Goal: Task Accomplishment & Management: Use online tool/utility

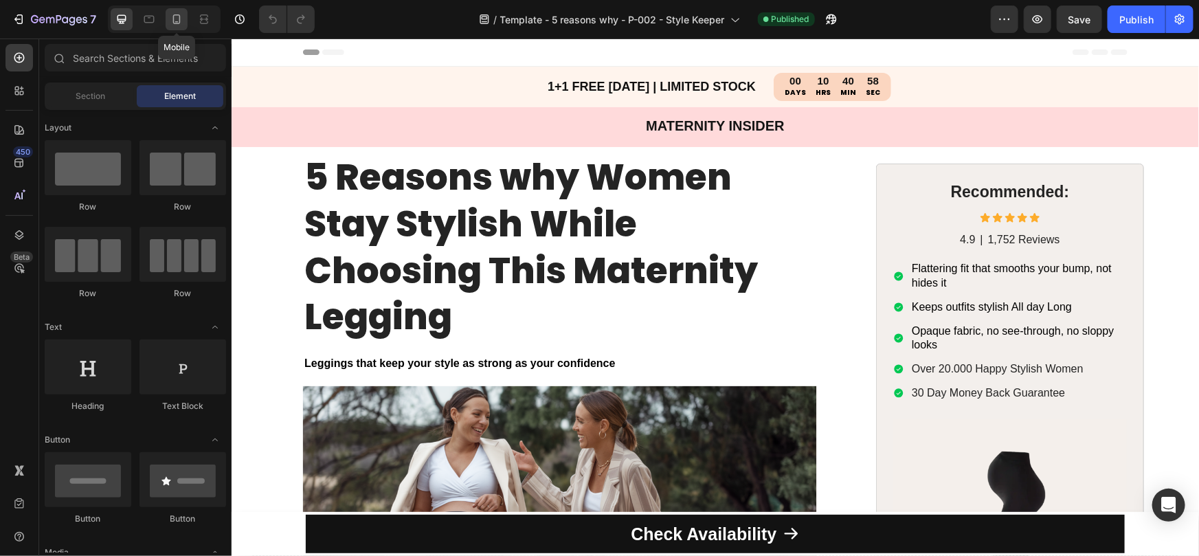
click at [172, 15] on icon at bounding box center [177, 19] width 14 height 14
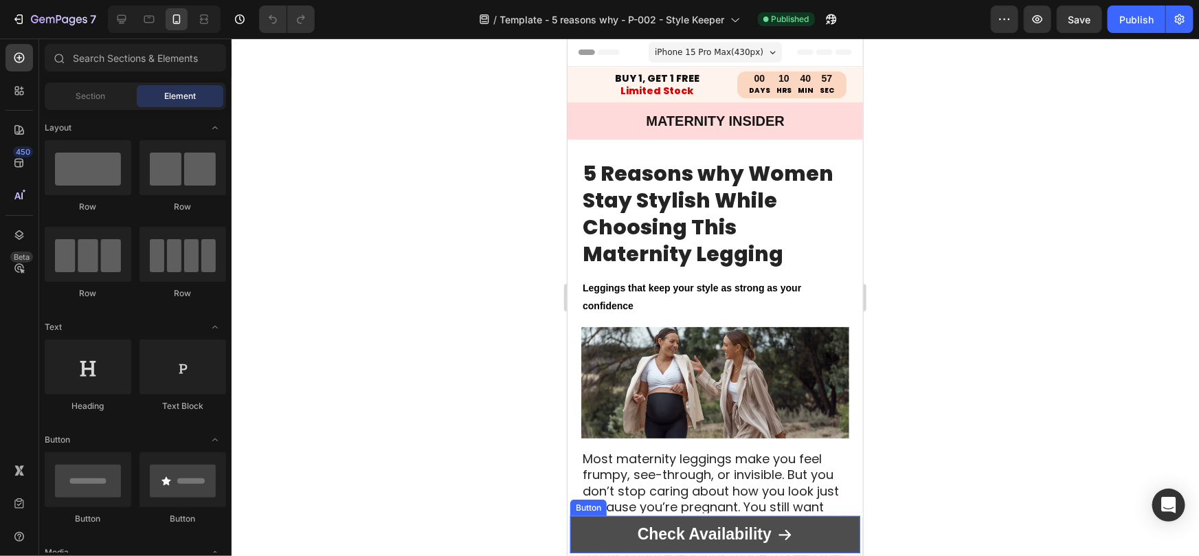
click at [609, 527] on link "Check Availability" at bounding box center [714, 533] width 290 height 37
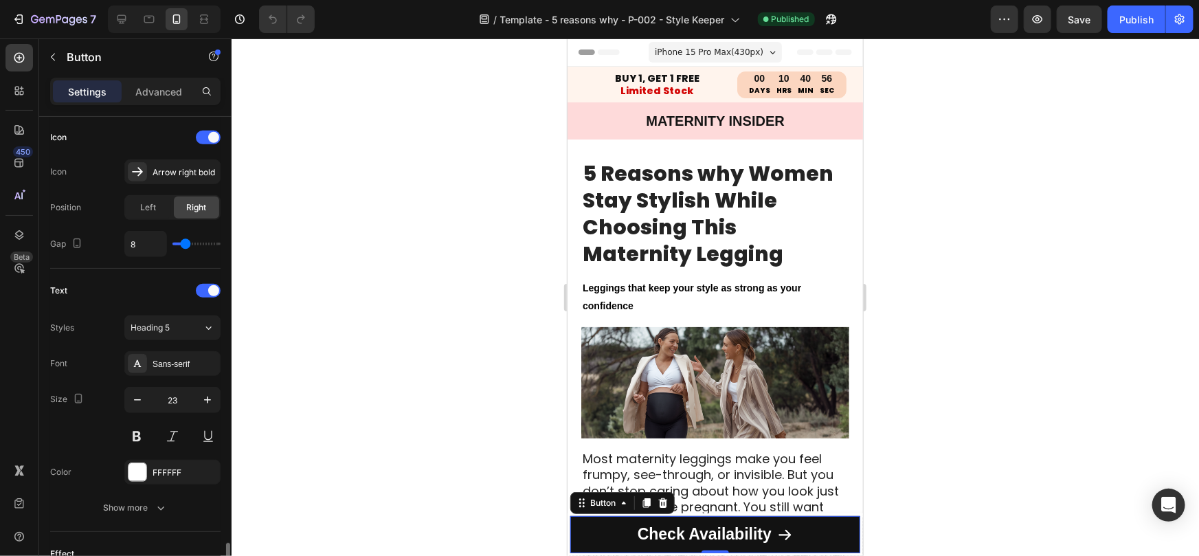
scroll to position [721, 0]
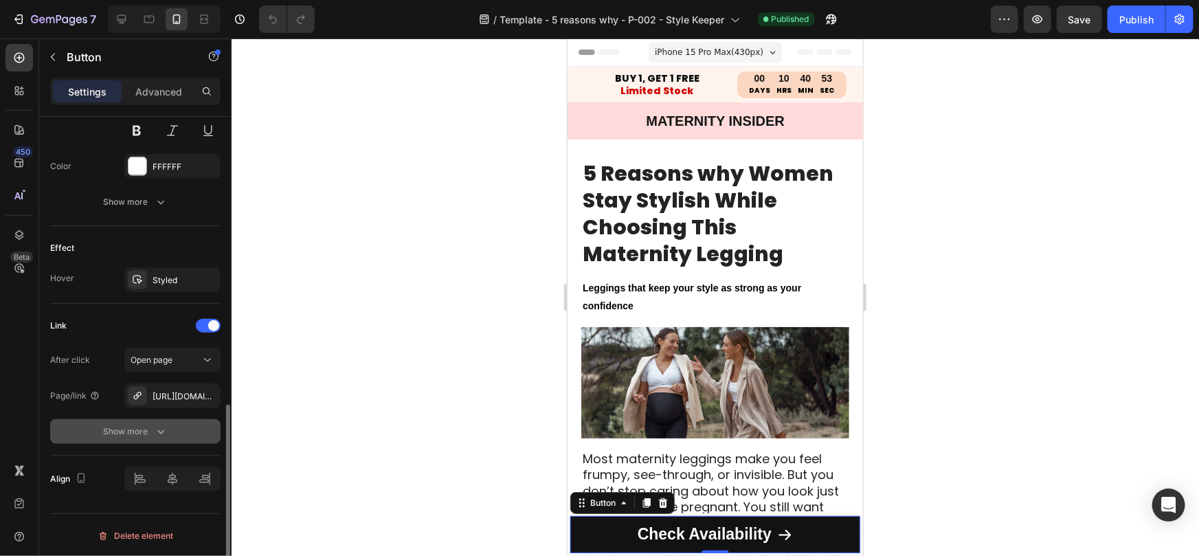
click at [154, 421] on button "Show more" at bounding box center [135, 431] width 170 height 25
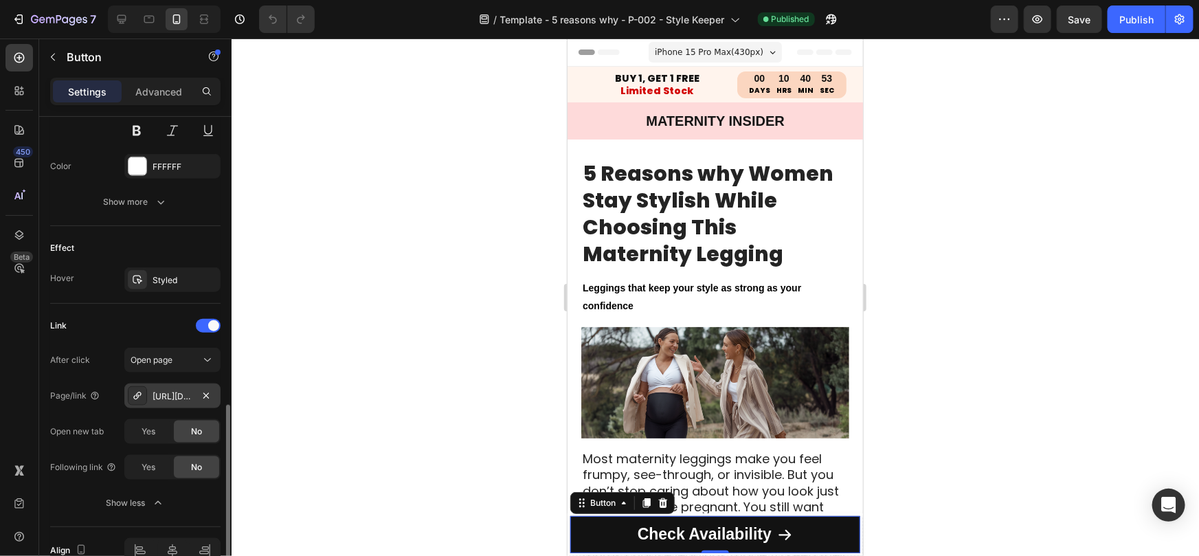
click at [166, 401] on div "[URL][DOMAIN_NAME]" at bounding box center [172, 395] width 96 height 25
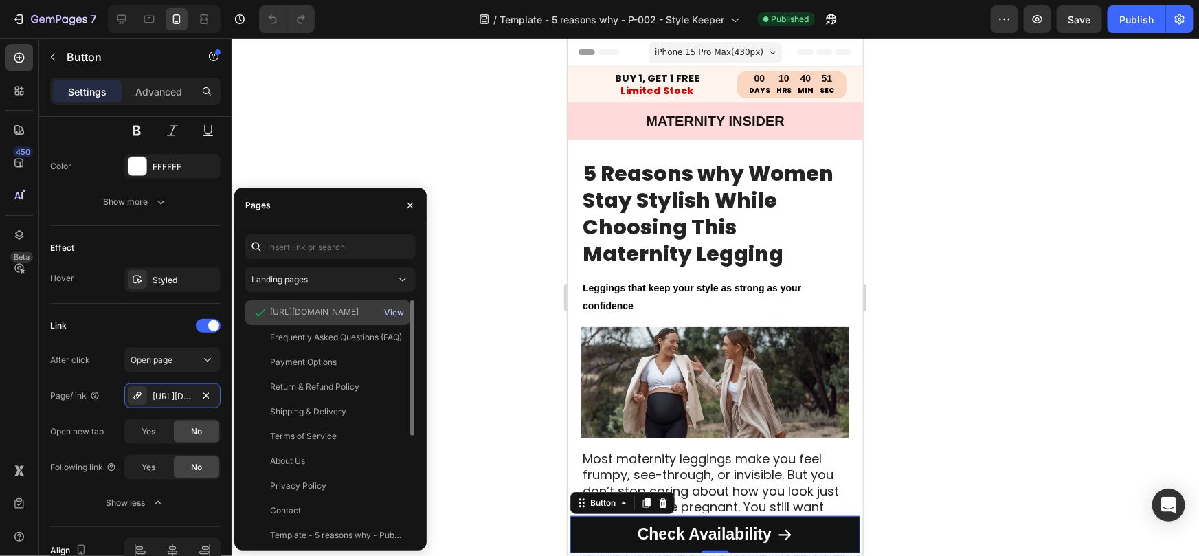
click at [396, 308] on div "View" at bounding box center [394, 312] width 20 height 12
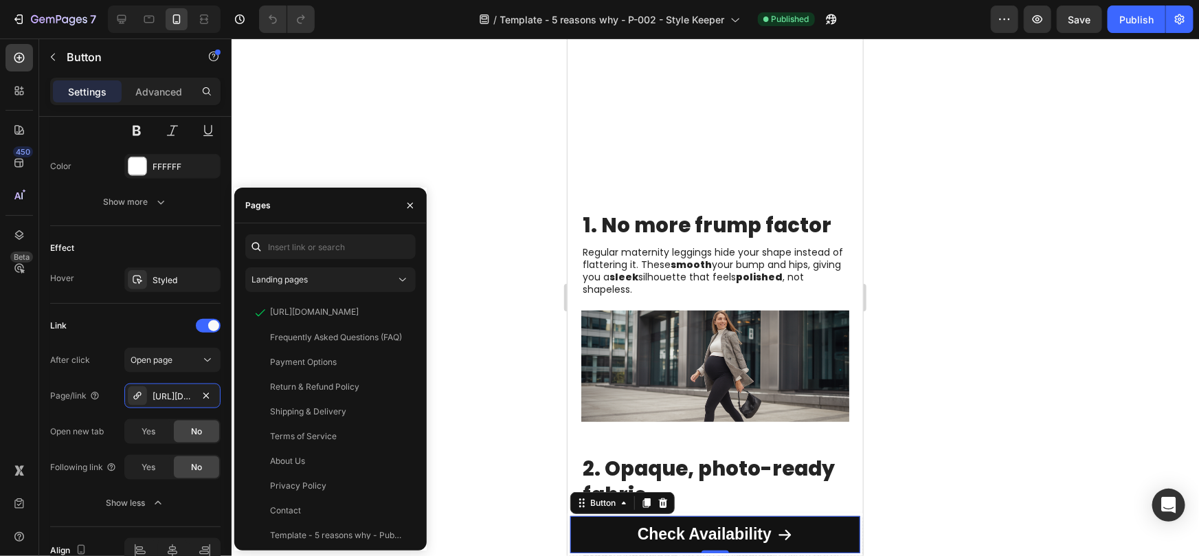
scroll to position [374, 0]
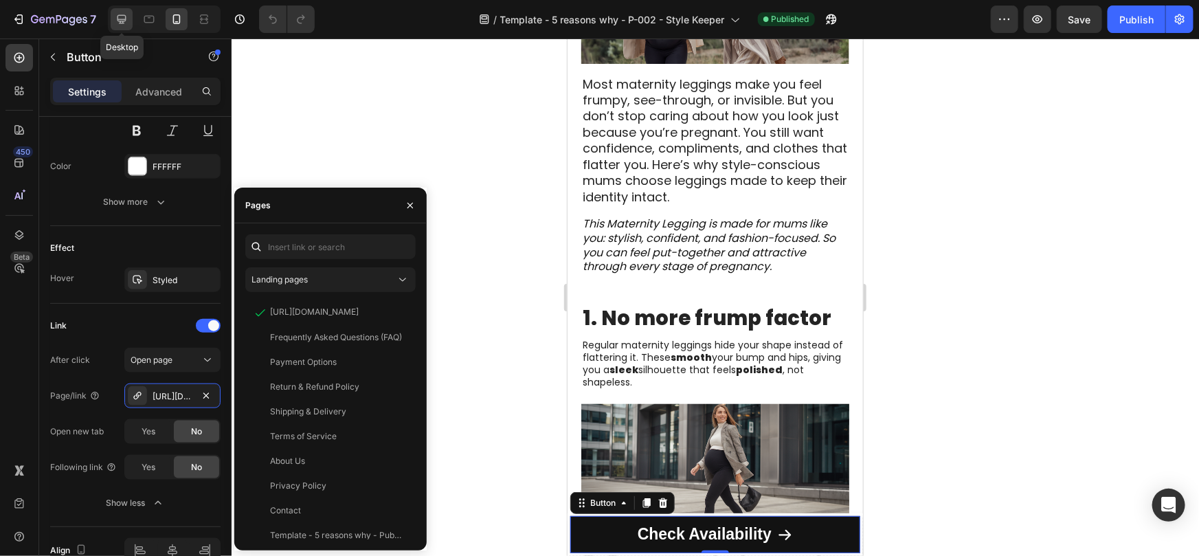
click at [124, 20] on icon at bounding box center [122, 19] width 14 height 14
type input "25"
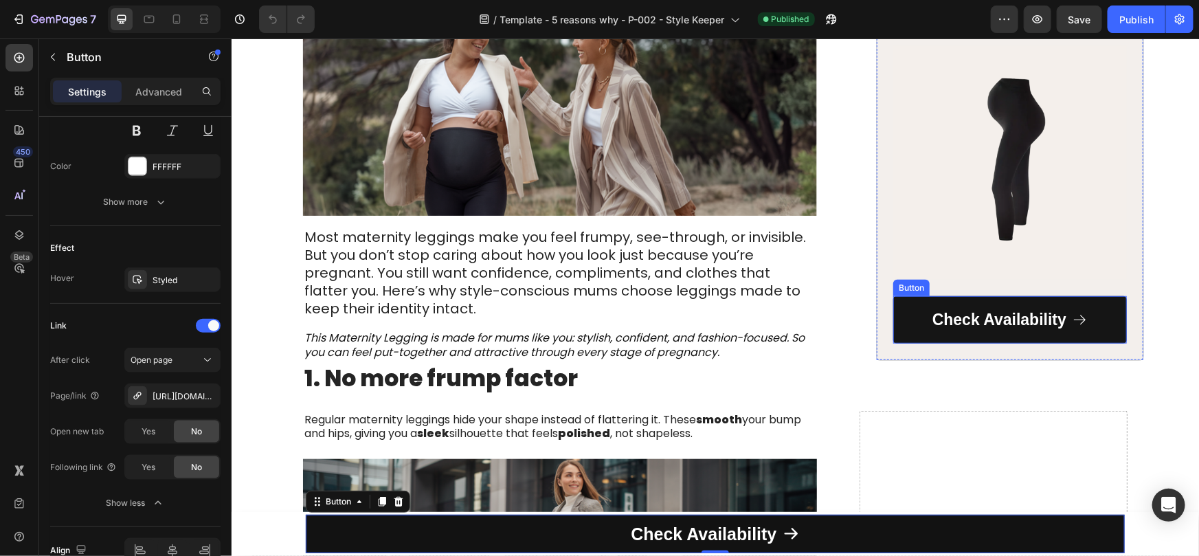
scroll to position [377, 0]
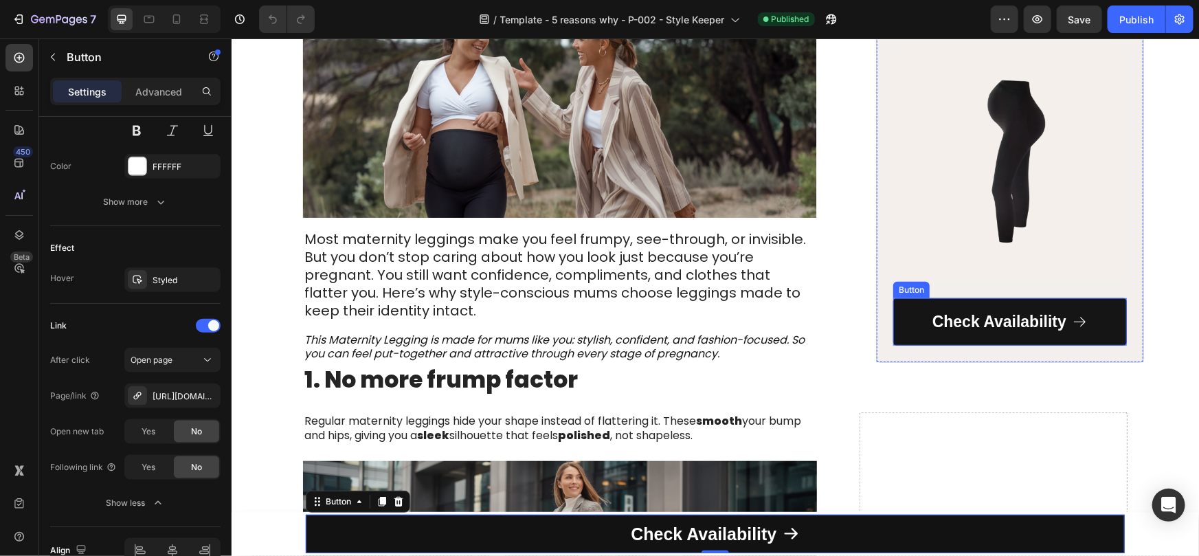
click at [912, 306] on link "Check Availability" at bounding box center [1009, 321] width 234 height 48
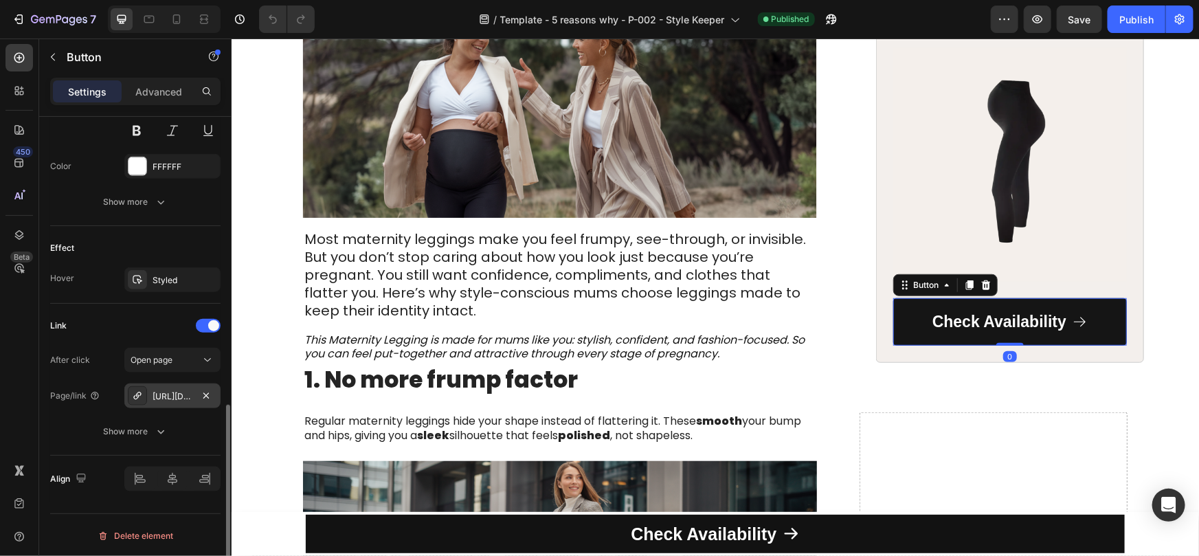
click at [139, 400] on div at bounding box center [137, 395] width 19 height 19
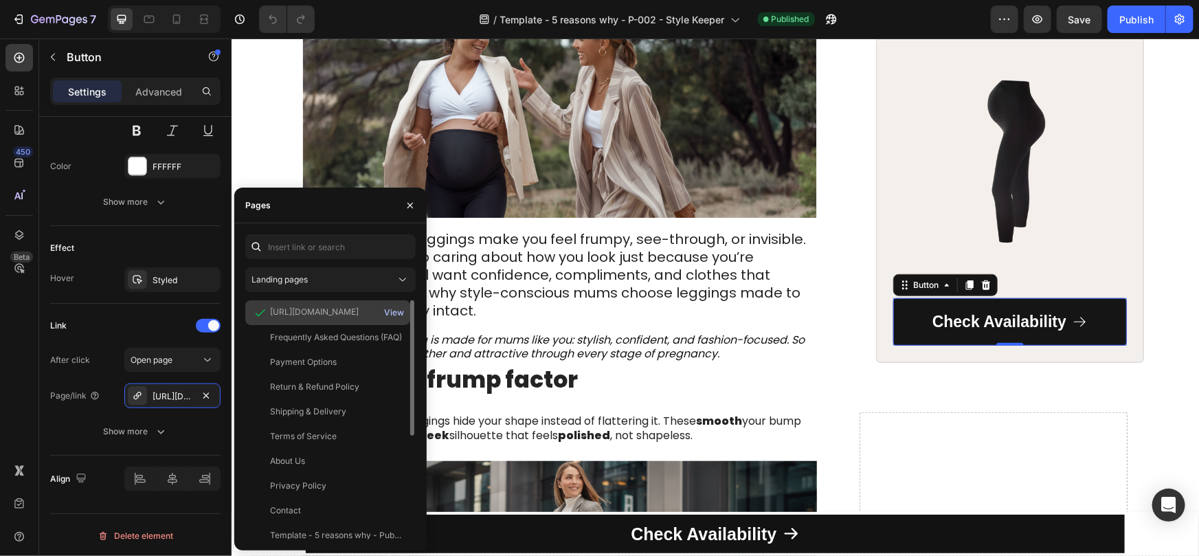
click at [401, 313] on div "View" at bounding box center [394, 312] width 20 height 12
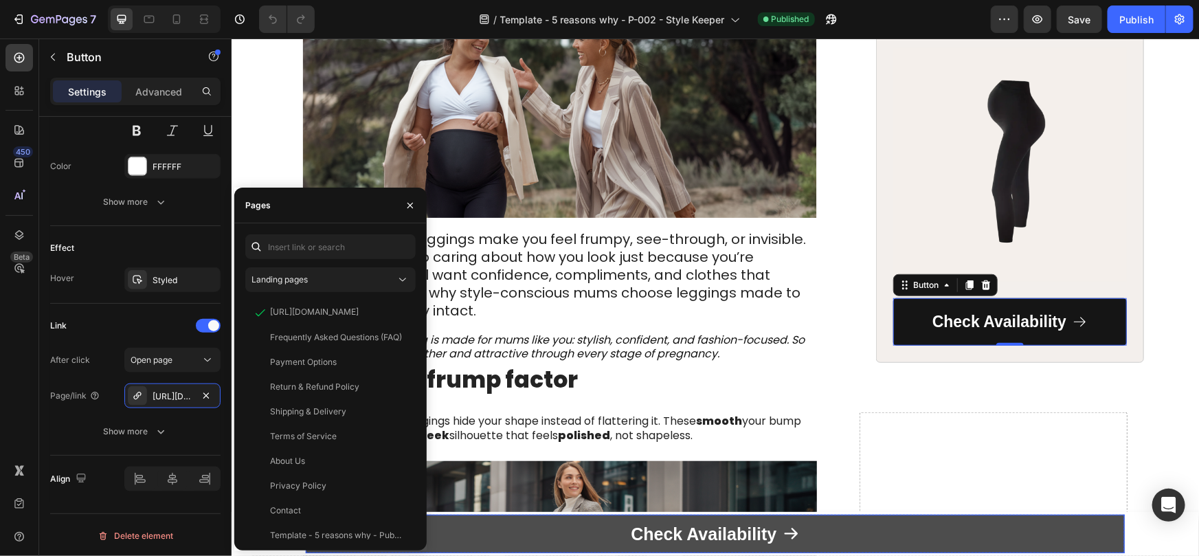
click at [833, 520] on link "Check Availability" at bounding box center [714, 533] width 819 height 39
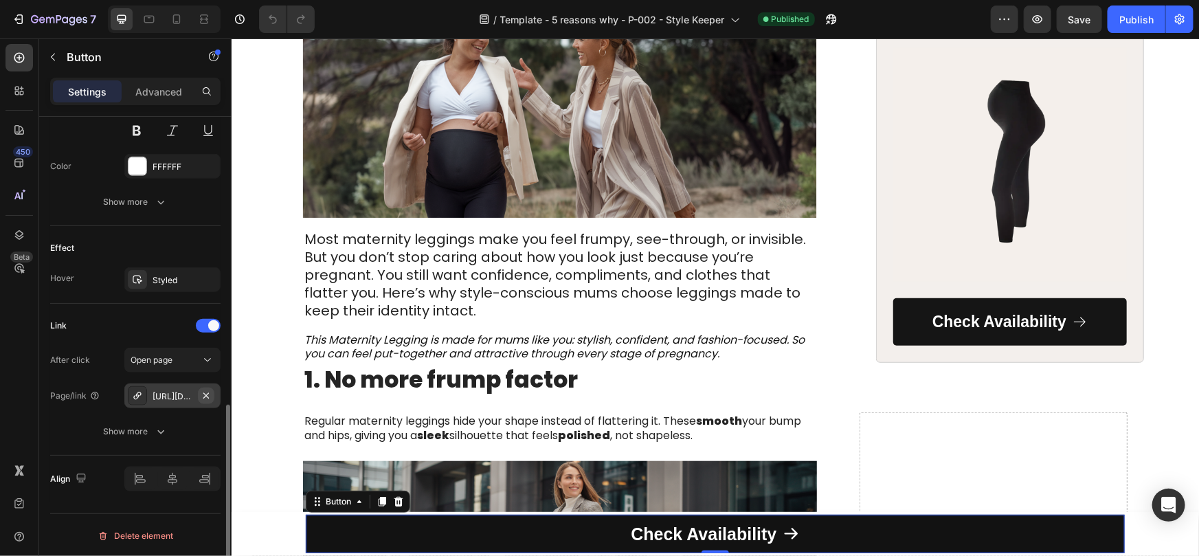
click at [202, 392] on icon "button" at bounding box center [206, 395] width 11 height 11
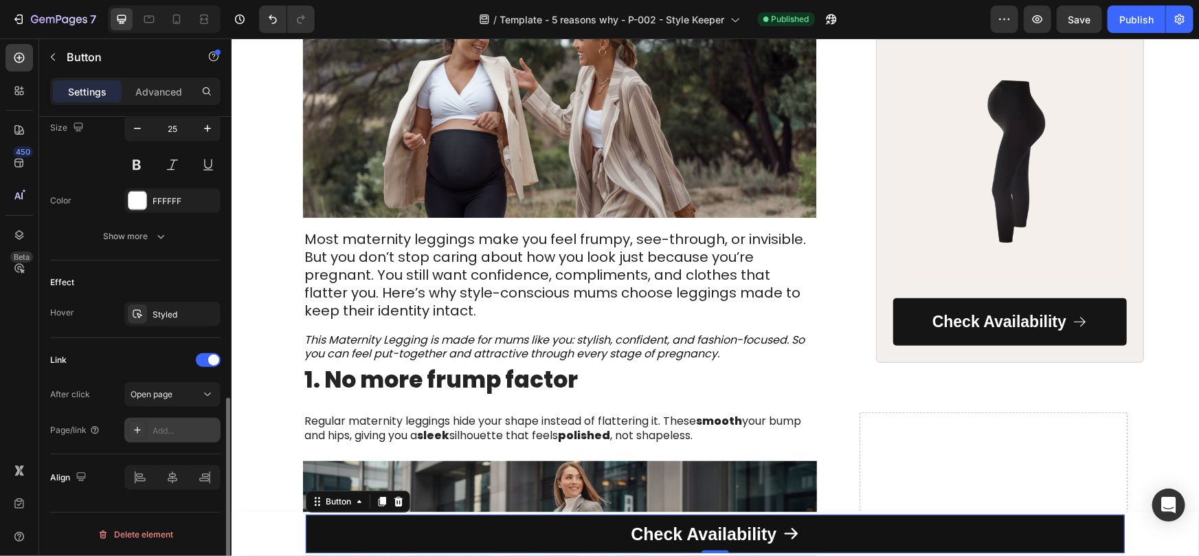
scroll to position [686, 0]
click at [210, 394] on icon at bounding box center [208, 396] width 14 height 14
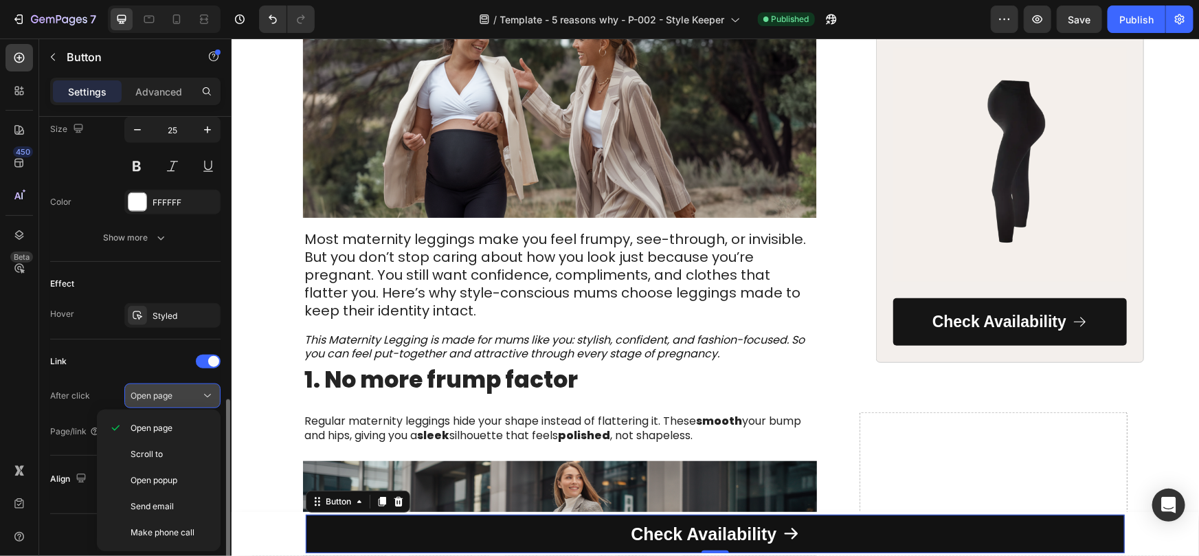
click at [210, 394] on icon at bounding box center [208, 396] width 14 height 14
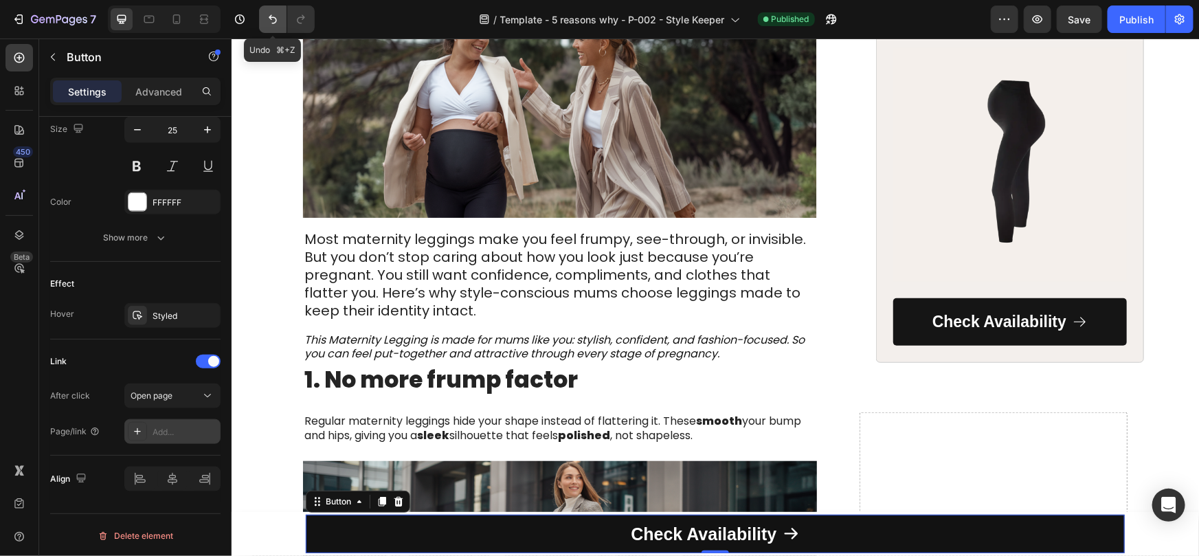
click at [275, 17] on icon "Undo/Redo" at bounding box center [273, 19] width 14 height 14
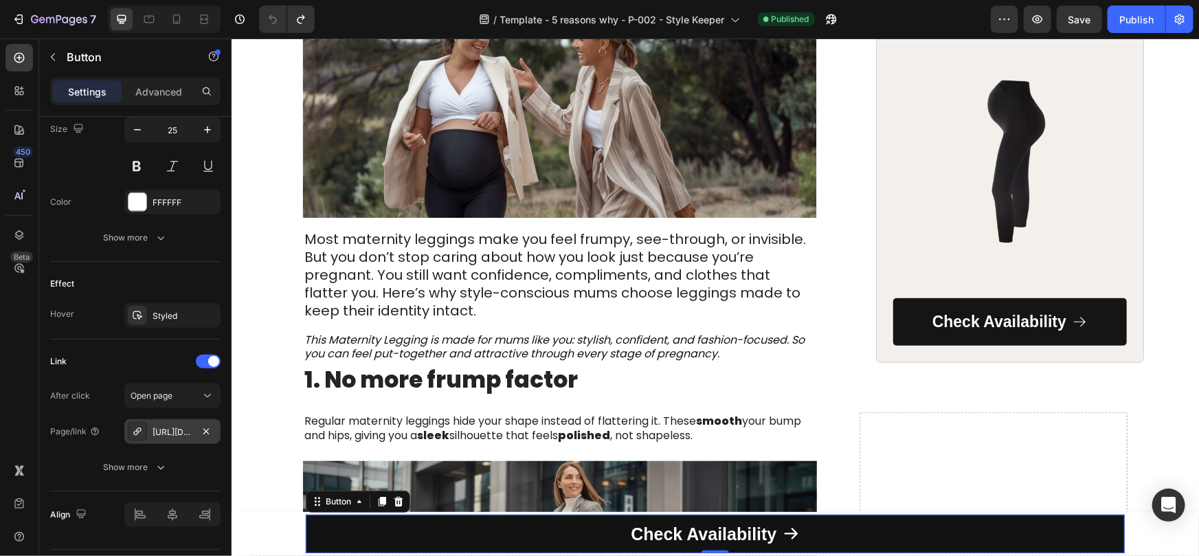
click at [166, 433] on div "[URL][DOMAIN_NAME]" at bounding box center [173, 432] width 40 height 12
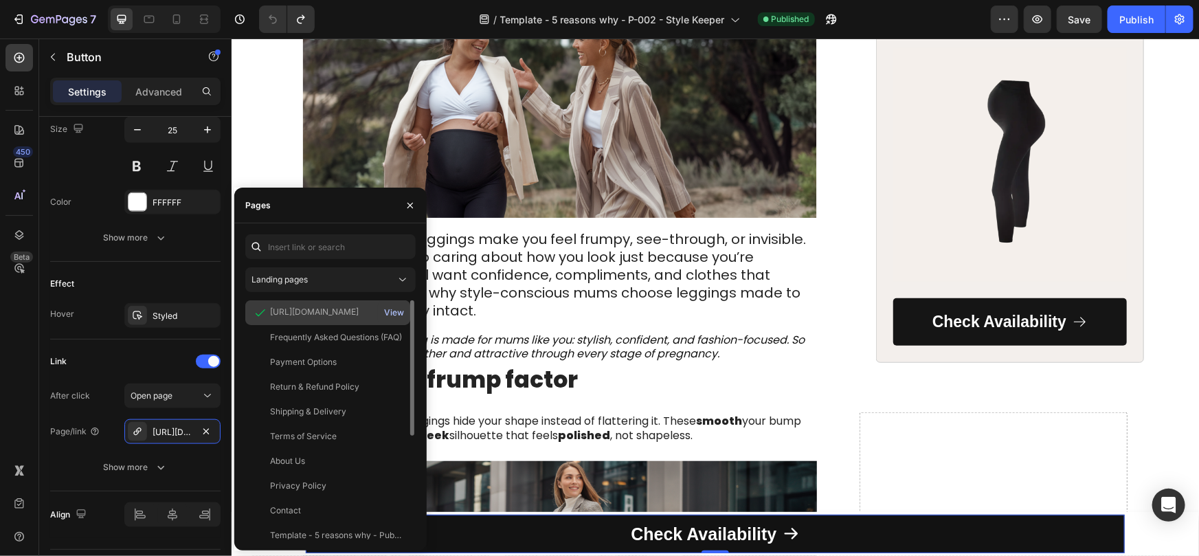
click at [385, 312] on div "View" at bounding box center [394, 312] width 20 height 12
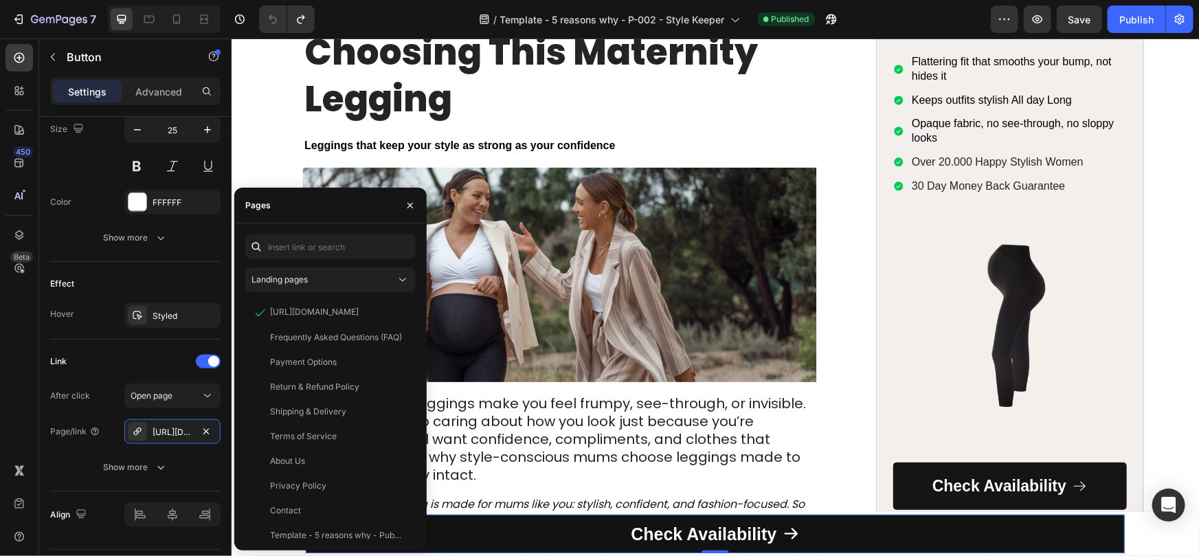
scroll to position [0, 0]
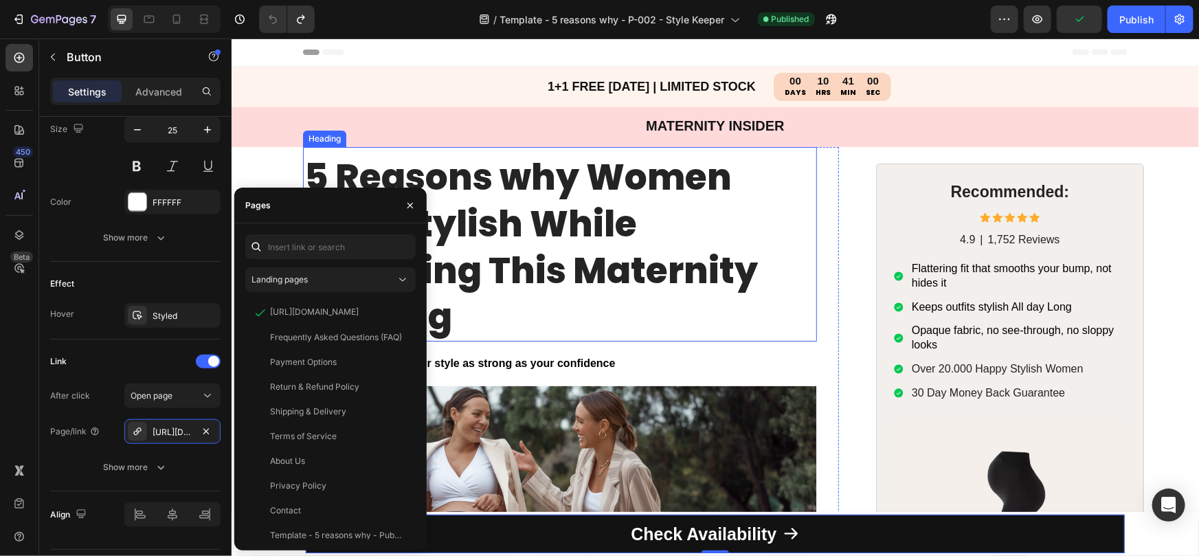
click at [706, 215] on h1 "5 Reasons why Women Stay Stylish While Choosing This Maternity Legging" at bounding box center [559, 246] width 514 height 188
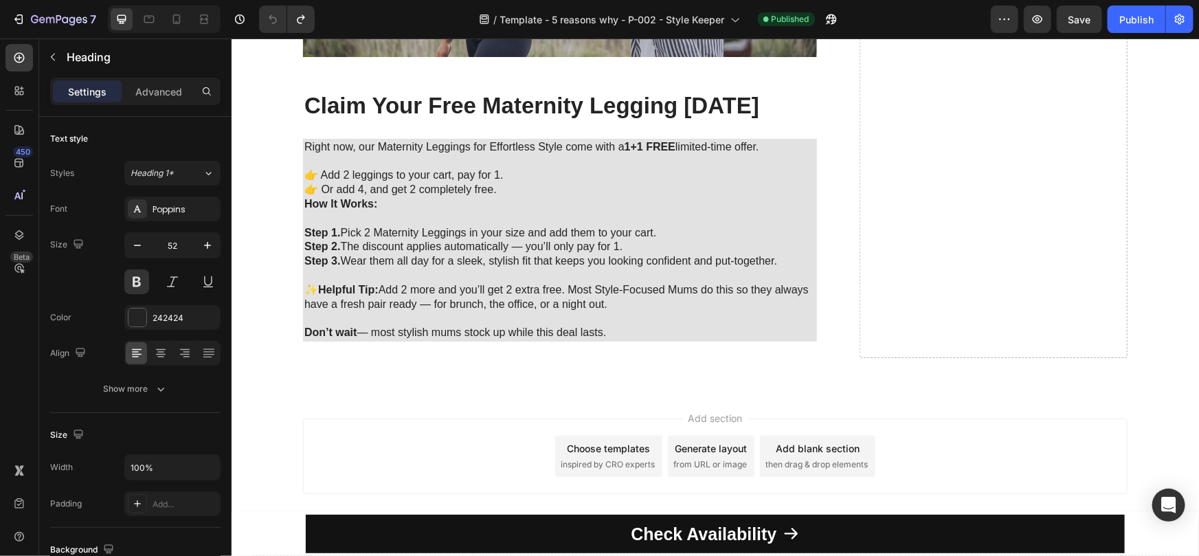
scroll to position [2411, 0]
